Goal: Find contact information: Find contact information

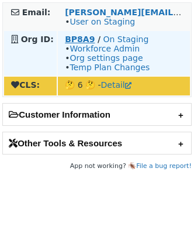
click at [65, 41] on strong "BP8A9" at bounding box center [80, 38] width 30 height 9
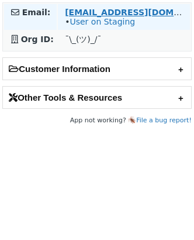
click at [68, 12] on strong "kdatastanyan@careismatic.com" at bounding box center [145, 12] width 160 height 9
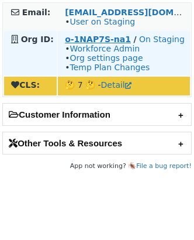
click at [84, 39] on strong "o-1NAP7S-na1" at bounding box center [98, 38] width 66 height 9
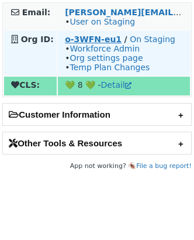
click at [83, 41] on strong "o-3WFN-eu1" at bounding box center [93, 38] width 57 height 9
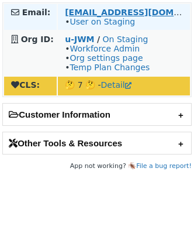
click at [71, 10] on strong "mz852p@att.com" at bounding box center [145, 12] width 160 height 9
click at [91, 10] on strong "[EMAIL_ADDRESS][DOMAIN_NAME]" at bounding box center [145, 12] width 160 height 9
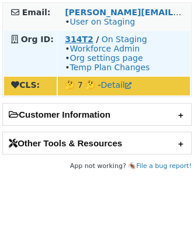
click at [69, 36] on strong "314T2" at bounding box center [79, 38] width 29 height 9
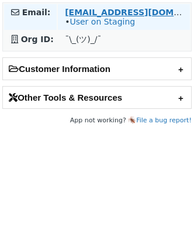
click at [102, 11] on strong "[EMAIL_ADDRESS][DOMAIN_NAME]" at bounding box center [145, 12] width 160 height 9
